Goal: Transaction & Acquisition: Purchase product/service

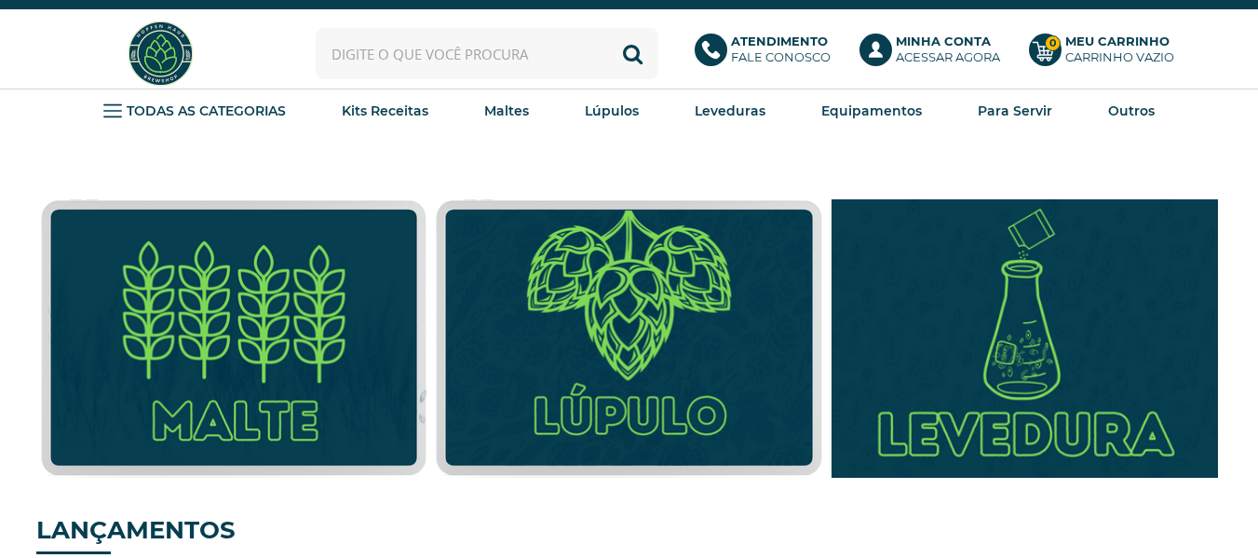
click at [1061, 346] on img at bounding box center [1024, 338] width 425 height 306
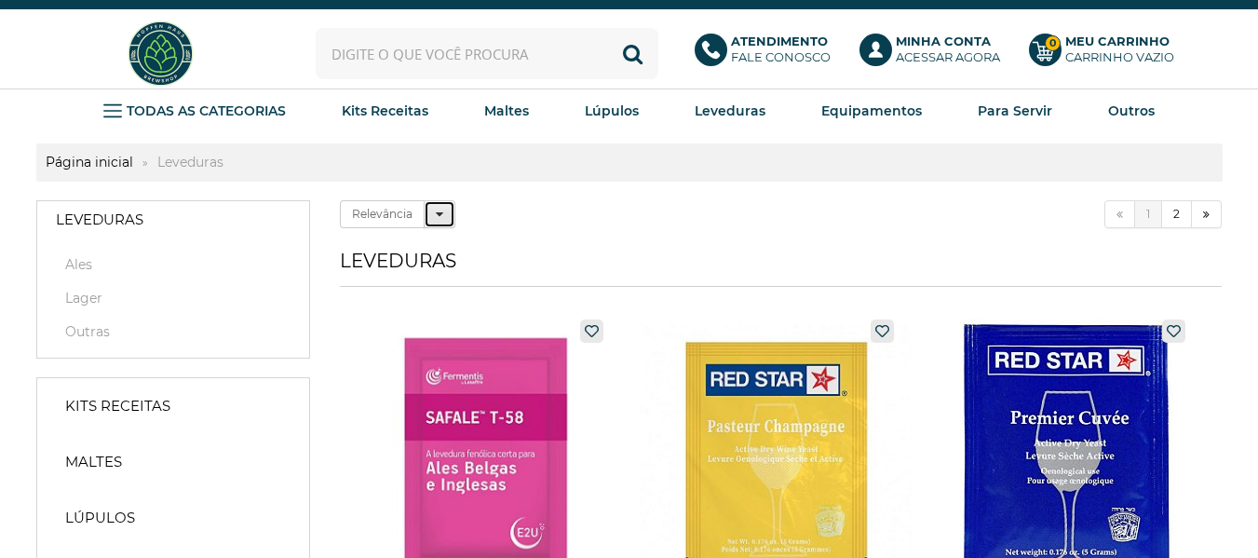
click at [442, 217] on icon at bounding box center [439, 214] width 7 height 13
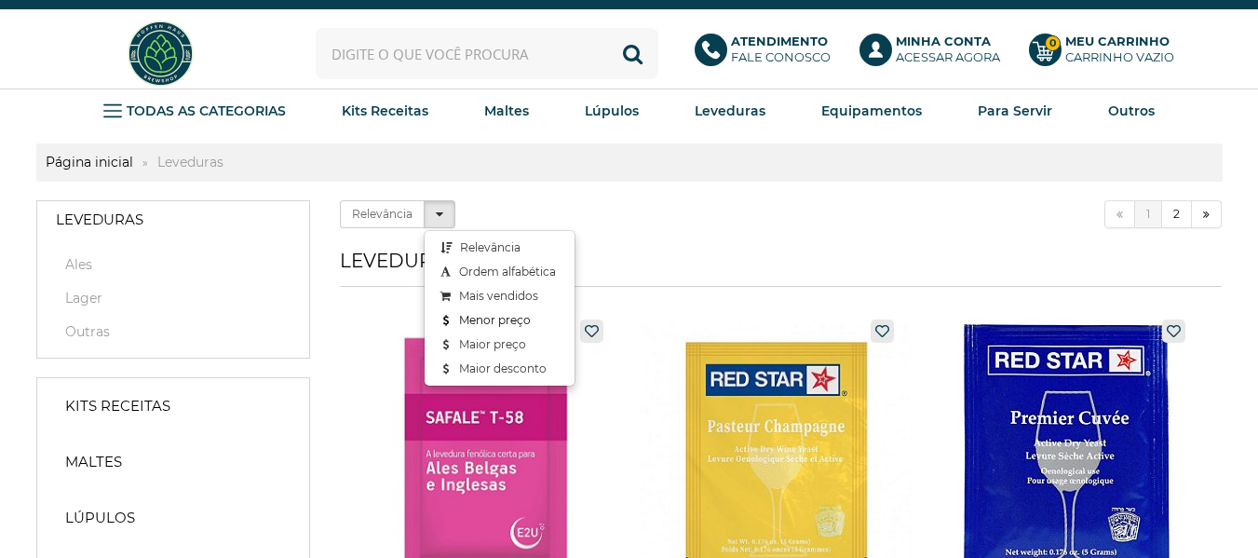
click at [466, 319] on link "Menor preço" at bounding box center [500, 320] width 150 height 24
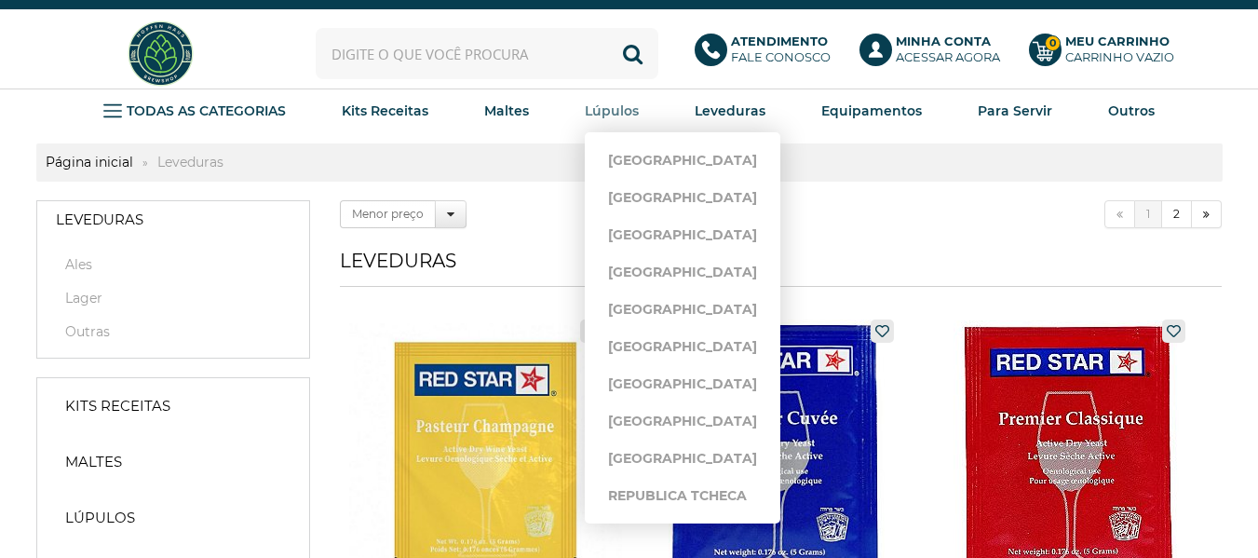
click at [619, 105] on strong "Lúpulos" at bounding box center [612, 110] width 54 height 17
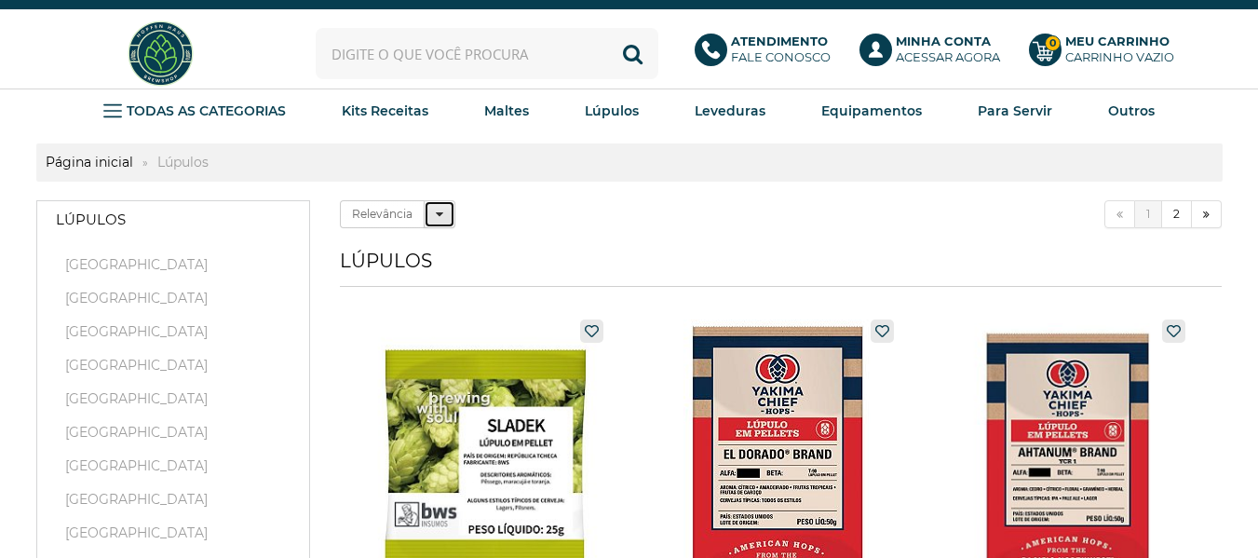
click at [448, 213] on button "Relevância" at bounding box center [440, 214] width 32 height 28
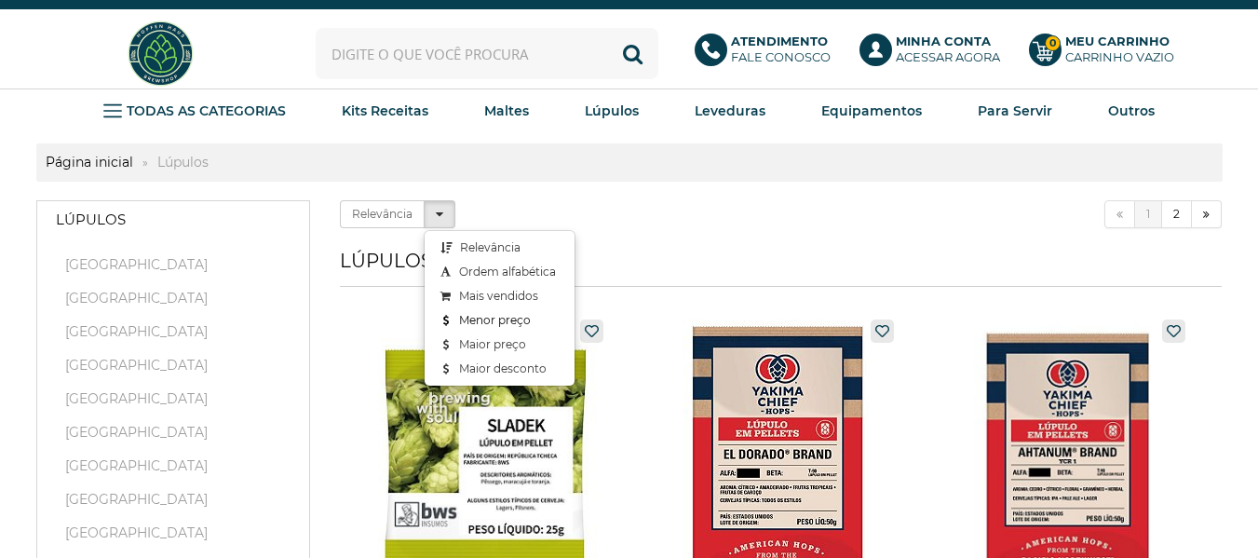
click at [478, 314] on link "Menor preço" at bounding box center [500, 320] width 150 height 24
